Goal: Task Accomplishment & Management: Use online tool/utility

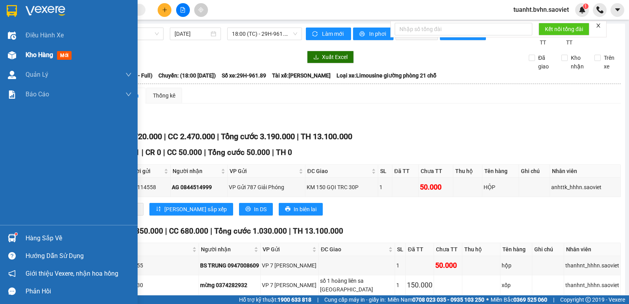
click at [17, 55] on div at bounding box center [12, 55] width 14 height 14
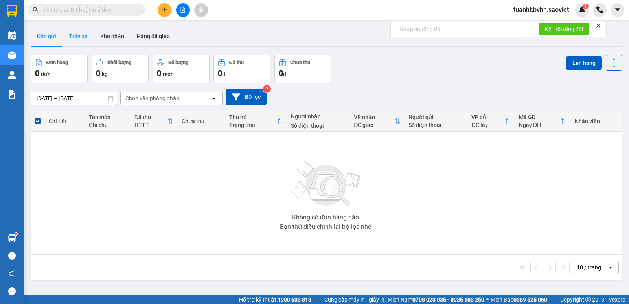
click at [82, 38] on button "Trên xe" at bounding box center [77, 36] width 31 height 19
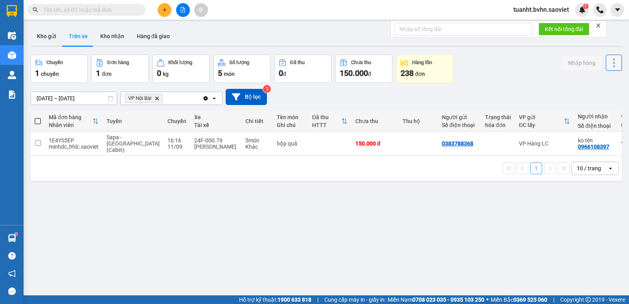
click at [609, 66] on icon at bounding box center [613, 62] width 11 height 11
click at [601, 81] on span "Làm mới" at bounding box center [597, 84] width 22 height 8
click at [130, 11] on input "text" at bounding box center [89, 10] width 93 height 9
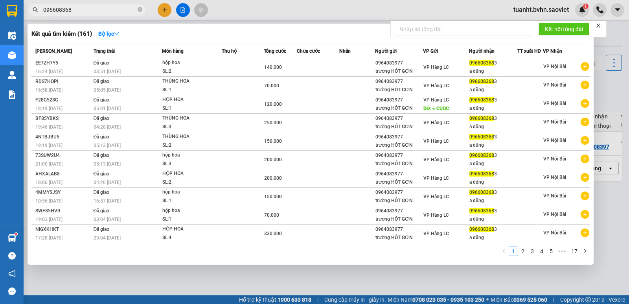
type input "0966083683"
click at [140, 9] on icon "close-circle" at bounding box center [140, 9] width 5 height 5
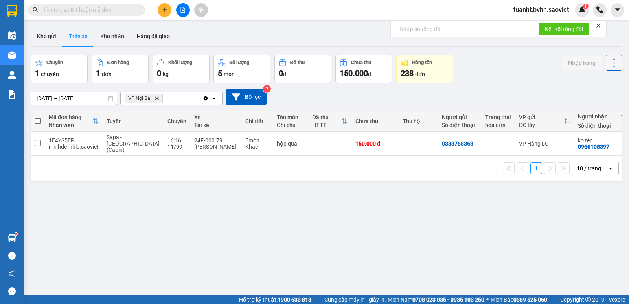
click at [608, 64] on icon at bounding box center [613, 62] width 11 height 11
click at [595, 86] on span "Làm mới" at bounding box center [597, 84] width 22 height 8
click at [94, 7] on input "text" at bounding box center [89, 10] width 93 height 9
click at [145, 32] on button "Hàng đã giao" at bounding box center [153, 36] width 46 height 19
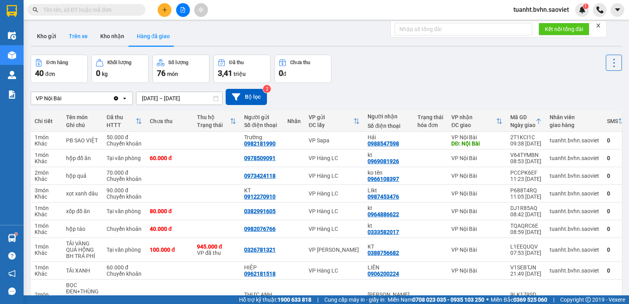
click at [79, 39] on button "Trên xe" at bounding box center [77, 36] width 31 height 19
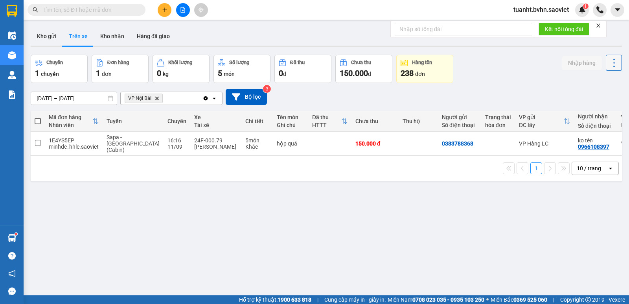
click at [610, 62] on icon at bounding box center [613, 62] width 11 height 11
click at [597, 84] on span "Làm mới" at bounding box center [597, 84] width 22 height 8
click at [106, 35] on button "Kho nhận" at bounding box center [112, 36] width 37 height 19
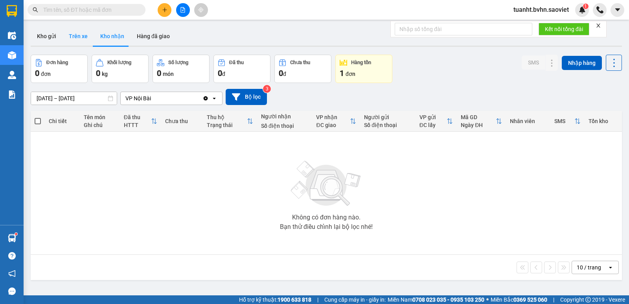
click at [86, 38] on button "Trên xe" at bounding box center [77, 36] width 31 height 19
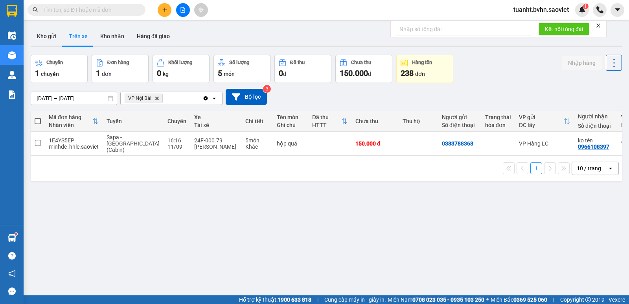
click at [103, 8] on input "text" at bounding box center [89, 10] width 93 height 9
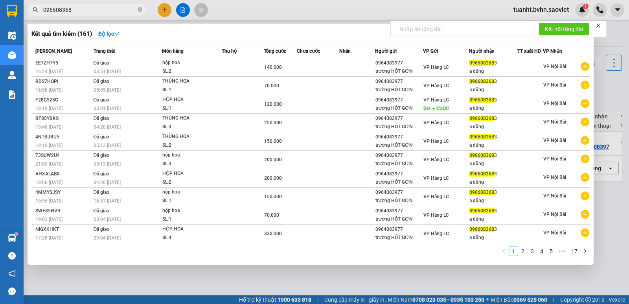
type input "0966083683"
click at [139, 11] on icon "close-circle" at bounding box center [140, 9] width 5 height 5
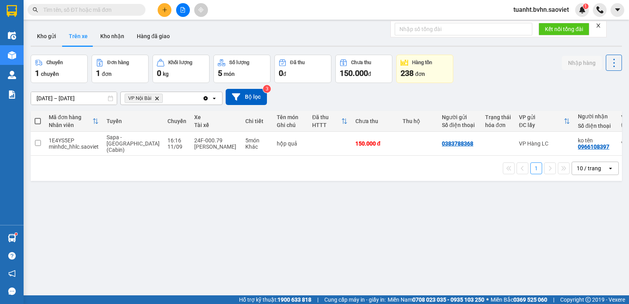
click at [599, 26] on icon "close" at bounding box center [598, 26] width 4 height 4
click at [35, 34] on button "Kho gửi" at bounding box center [47, 36] width 32 height 19
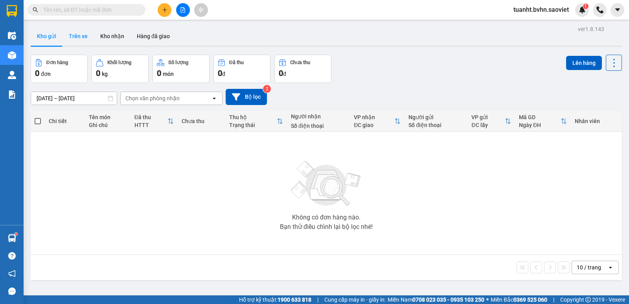
click at [84, 37] on button "Trên xe" at bounding box center [77, 36] width 31 height 19
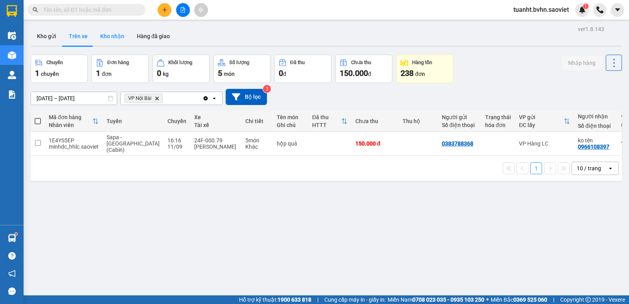
click at [121, 35] on button "Kho nhận" at bounding box center [112, 36] width 37 height 19
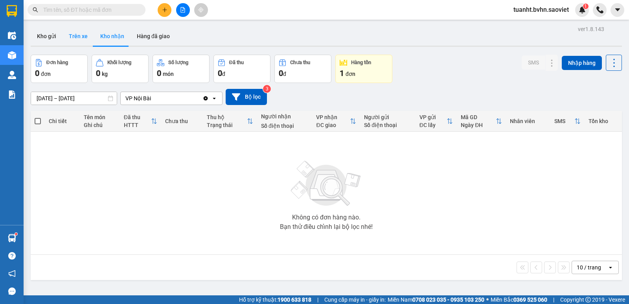
click at [83, 33] on button "Trên xe" at bounding box center [77, 36] width 31 height 19
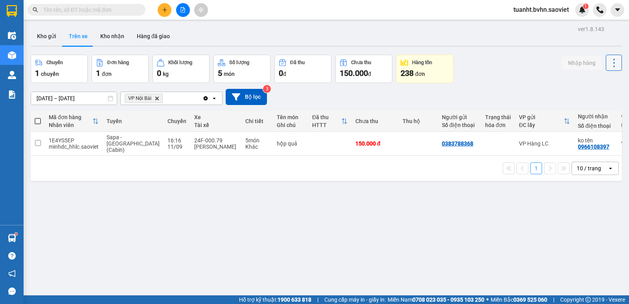
click at [608, 67] on icon at bounding box center [613, 62] width 11 height 11
click at [598, 83] on span "Làm mới" at bounding box center [597, 84] width 22 height 8
click at [49, 31] on button "Kho gửi" at bounding box center [47, 36] width 32 height 19
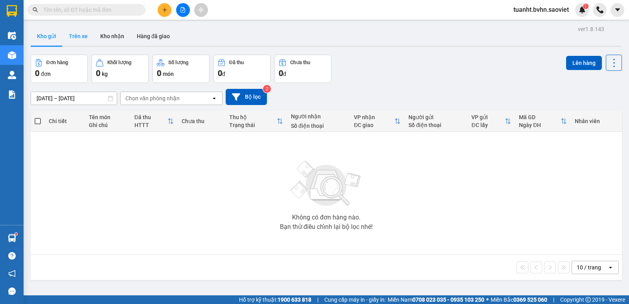
click at [77, 38] on button "Trên xe" at bounding box center [77, 36] width 31 height 19
